Goal: Check status: Check status

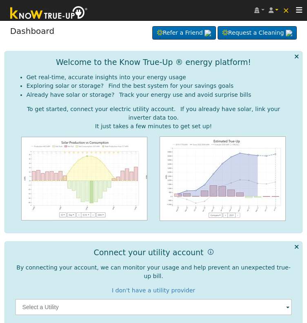
scroll to position [78, 0]
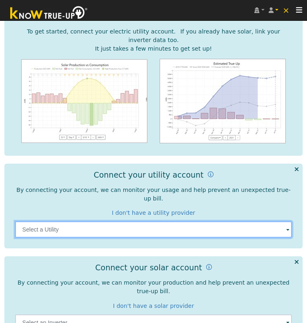
click at [276, 221] on input "text" at bounding box center [153, 229] width 277 height 16
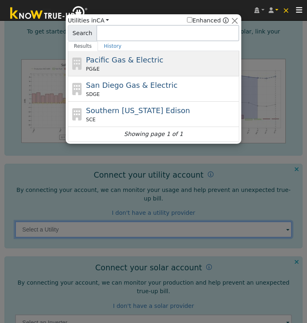
click at [133, 64] on span "Pacific Gas & Electric" at bounding box center [124, 60] width 77 height 9
type input "PG&E"
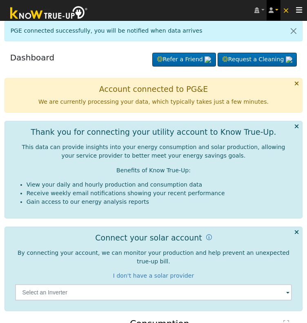
click at [270, 11] on link "[PERSON_NAME]" at bounding box center [274, 10] width 14 height 20
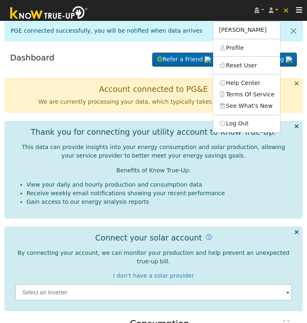
click at [163, 31] on div "PGE connected successfully, you will be notified when data arrives" at bounding box center [153, 30] width 299 height 21
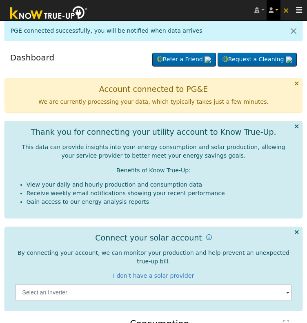
click at [280, 13] on link "[PERSON_NAME]" at bounding box center [274, 10] width 14 height 20
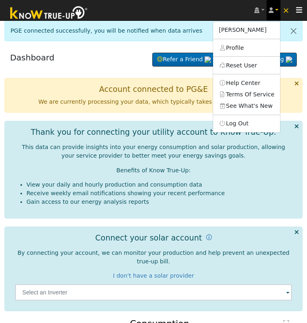
click at [273, 13] on icon at bounding box center [271, 10] width 5 height 6
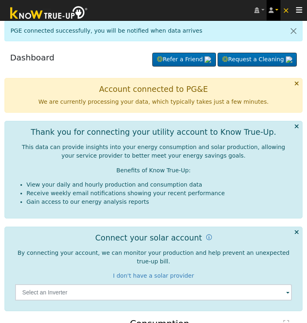
click at [273, 13] on icon at bounding box center [271, 10] width 5 height 6
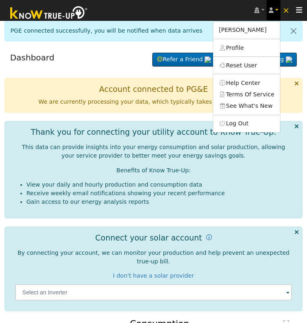
click at [273, 13] on icon at bounding box center [271, 10] width 5 height 6
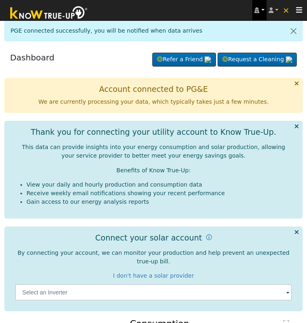
click at [259, 9] on icon at bounding box center [257, 10] width 5 height 6
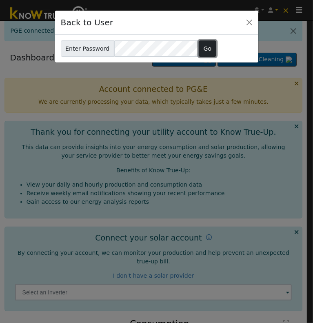
click at [200, 49] on button "Go" at bounding box center [208, 48] width 18 height 16
